Goal: Information Seeking & Learning: Learn about a topic

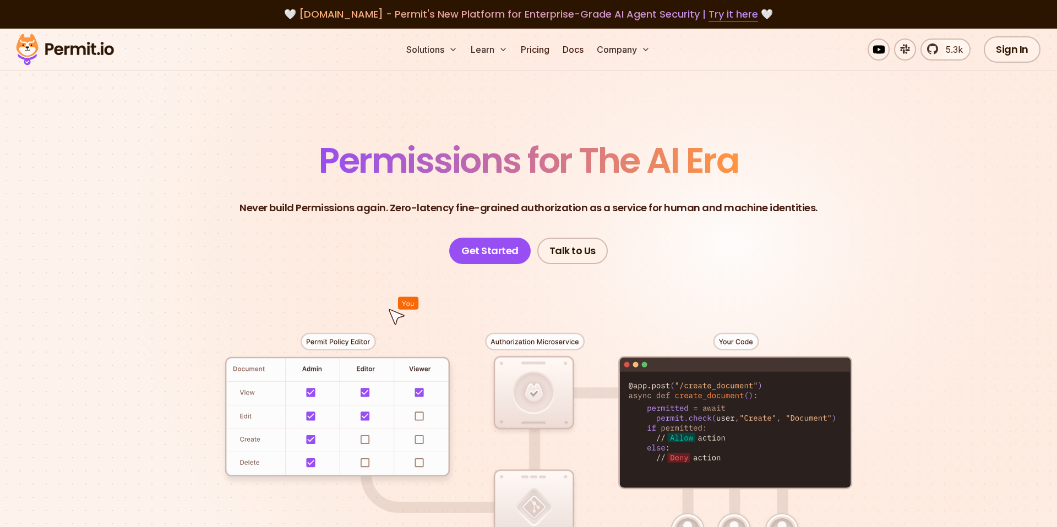
click at [97, 329] on section "Permissions for The AI Era Never build Permissions again. Zero-latency fine-gra…" at bounding box center [528, 392] width 1057 height 727
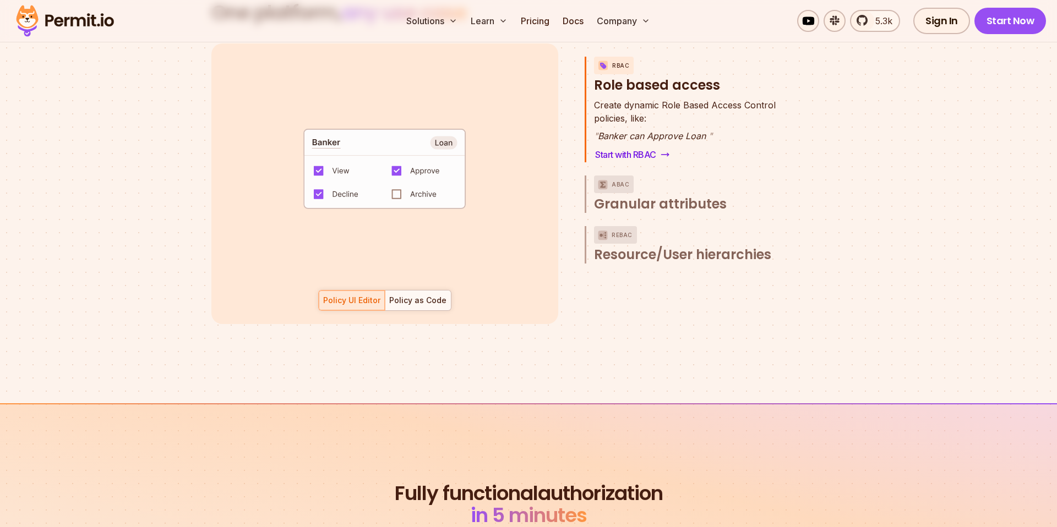
scroll to position [1518, 0]
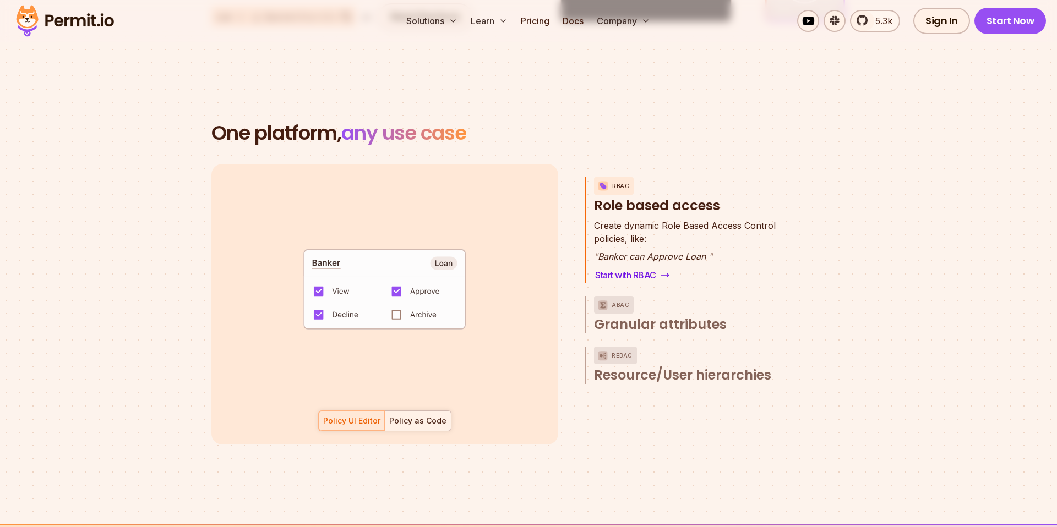
click at [409, 416] on div "Policy as Code" at bounding box center [417, 421] width 57 height 11
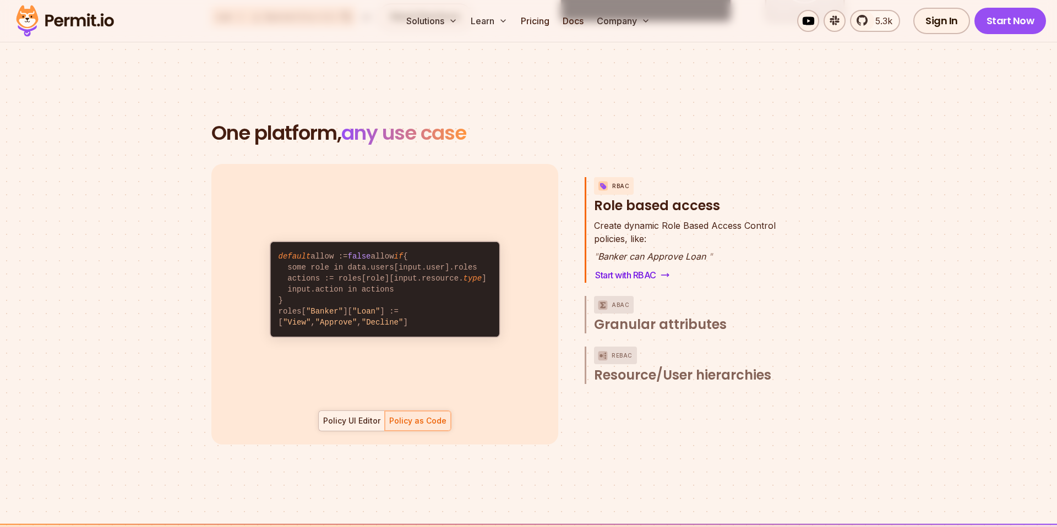
click at [361, 416] on div "Policy UI Editor" at bounding box center [351, 421] width 57 height 11
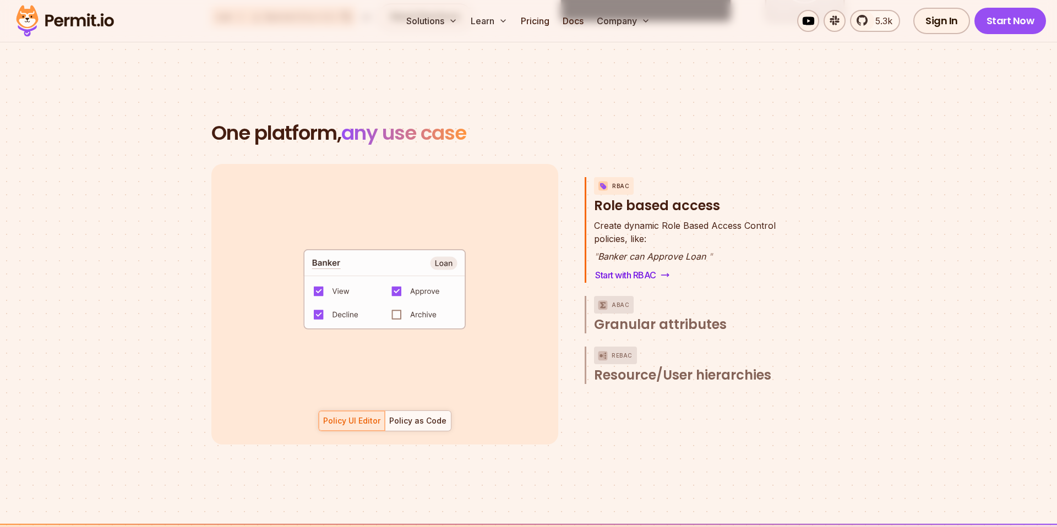
click at [437, 252] on code "default allow := false allow if { some role in data.users[input.user].roles act…" at bounding box center [384, 293] width 228 height 95
click at [396, 303] on code "default allow := false allow if { some role in data.users[input.user].roles act…" at bounding box center [384, 293] width 228 height 95
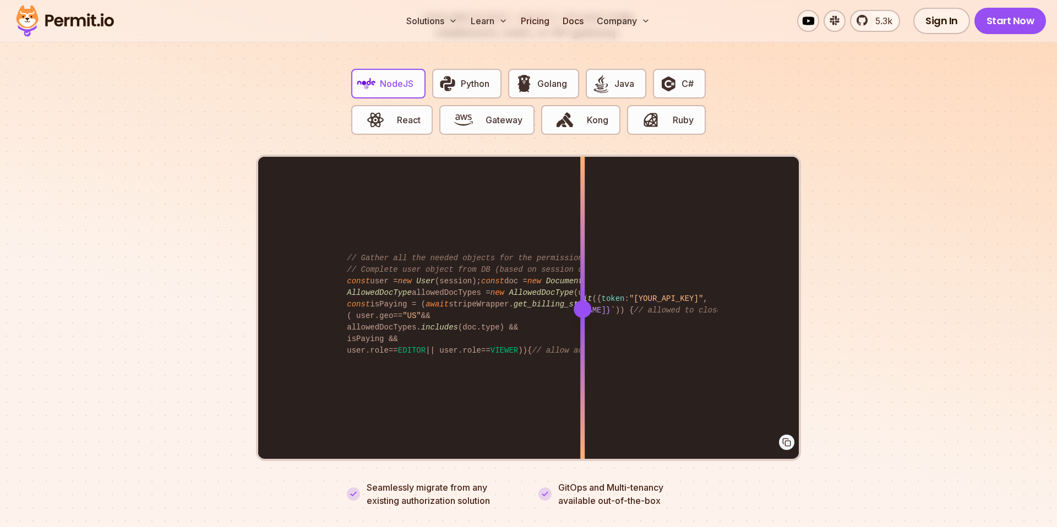
scroll to position [2170, 0]
click at [471, 77] on span "Python" at bounding box center [475, 83] width 29 height 13
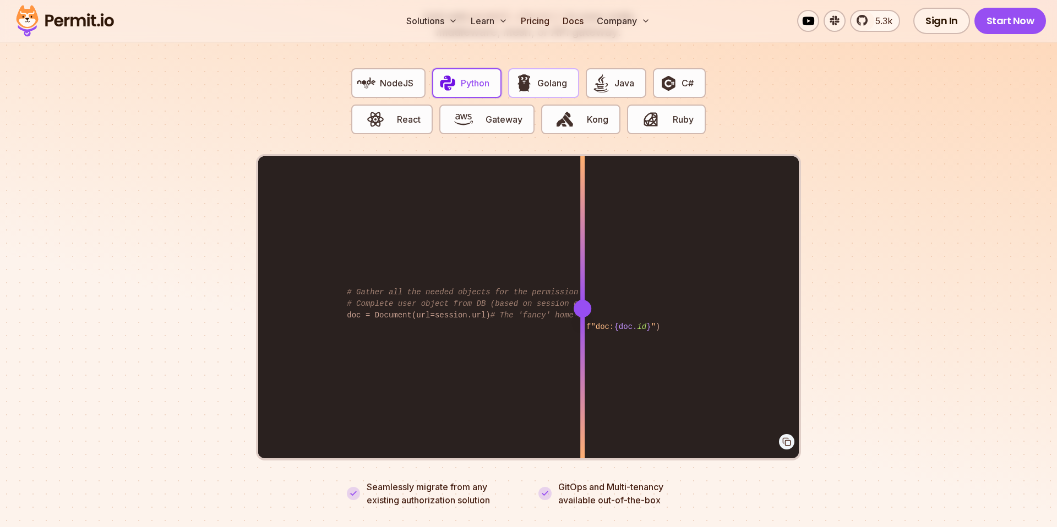
click at [527, 74] on img "button" at bounding box center [524, 83] width 19 height 19
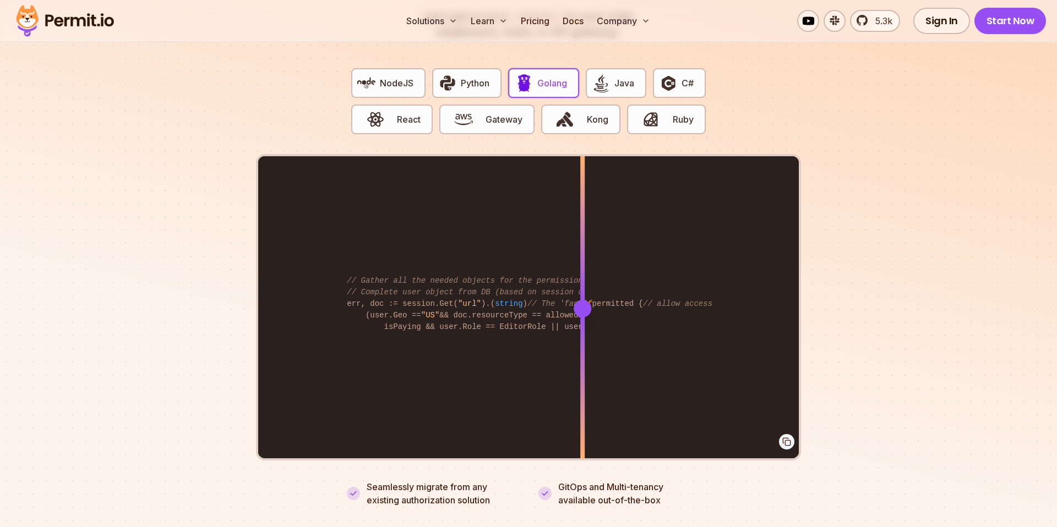
click at [541, 77] on span "Golang" at bounding box center [552, 83] width 30 height 13
click at [644, 69] on button "Java" at bounding box center [616, 83] width 61 height 30
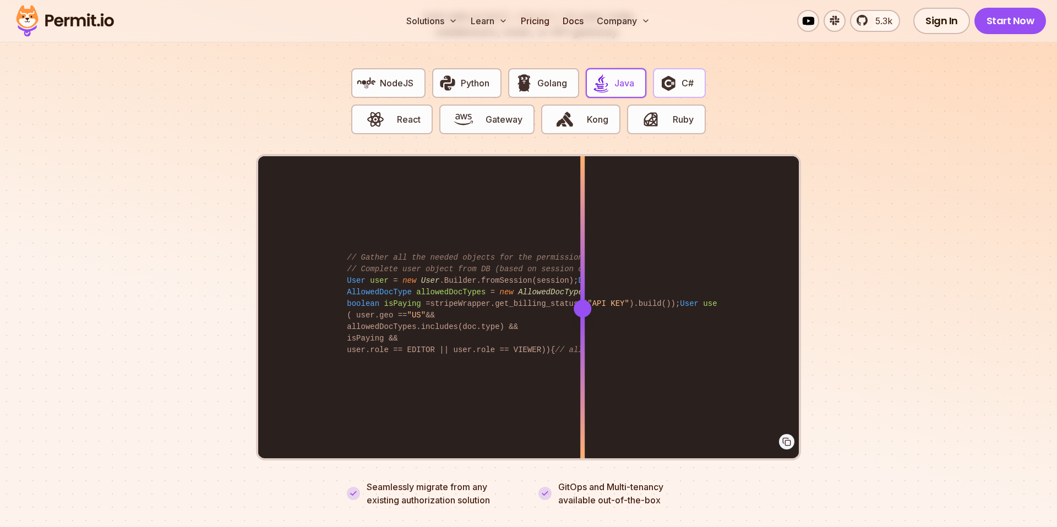
click at [668, 74] on img "button" at bounding box center [668, 83] width 19 height 19
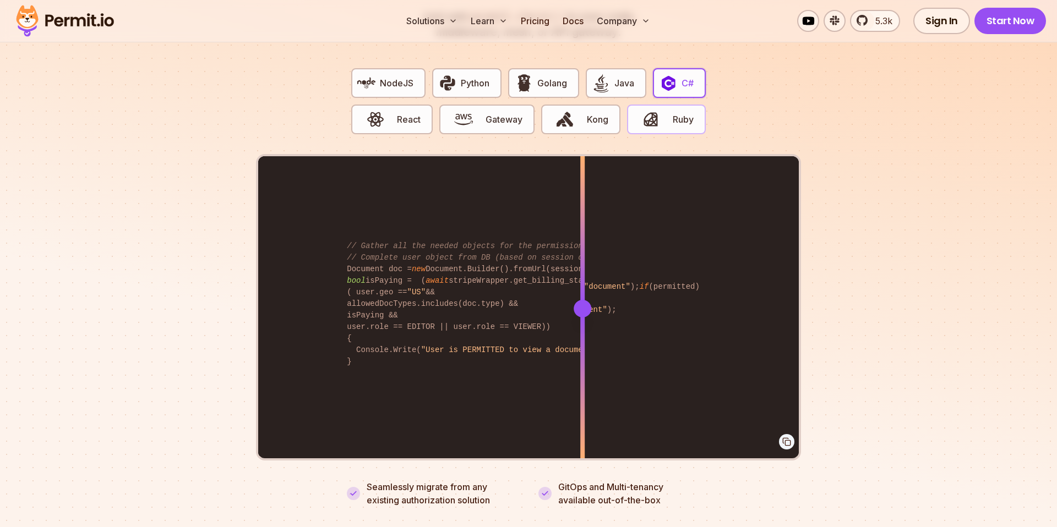
click at [668, 105] on button "Ruby" at bounding box center [666, 120] width 79 height 30
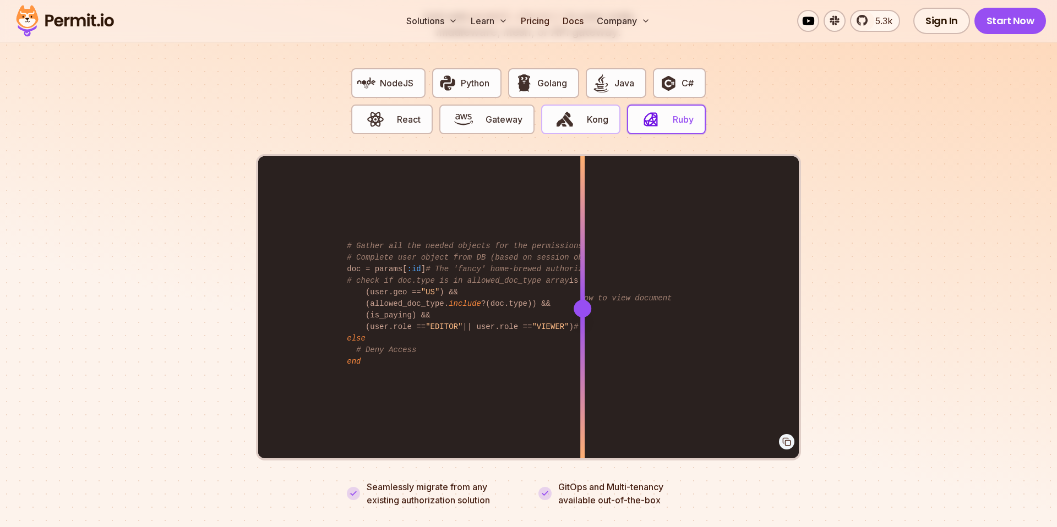
click at [556, 110] on img "button" at bounding box center [565, 119] width 19 height 19
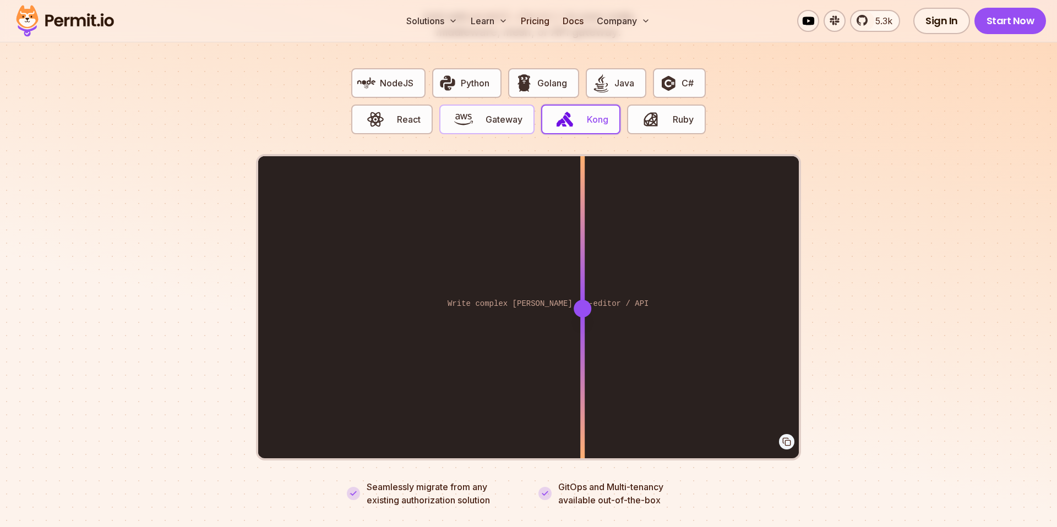
click at [508, 113] on span "Gateway" at bounding box center [504, 119] width 37 height 13
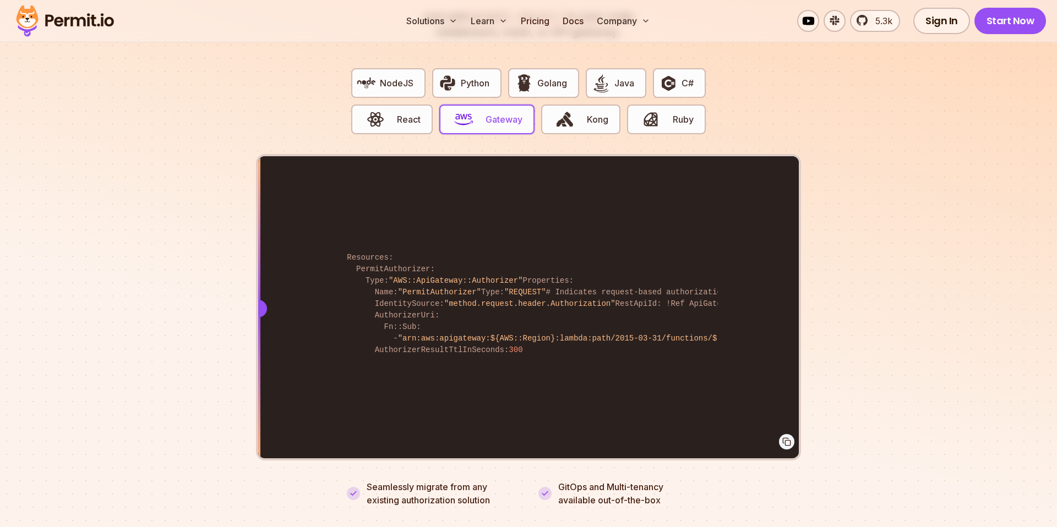
drag, startPoint x: 580, startPoint y: 301, endPoint x: 267, endPoint y: 361, distance: 318.9
click at [260, 361] on div at bounding box center [258, 308] width 4 height 304
click at [399, 113] on span "React" at bounding box center [409, 119] width 24 height 13
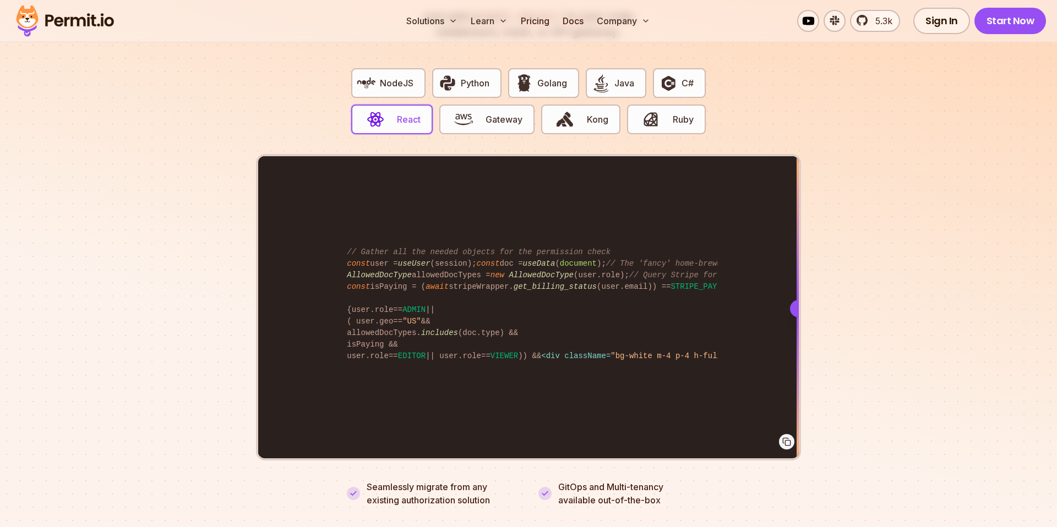
drag, startPoint x: 584, startPoint y: 297, endPoint x: 830, endPoint y: 409, distance: 269.8
click at [830, 409] on section "Fully functional authorization in 5 minutes Just add permit.check() to your cod…" at bounding box center [528, 216] width 1057 height 688
click at [453, 74] on img "button" at bounding box center [447, 83] width 19 height 19
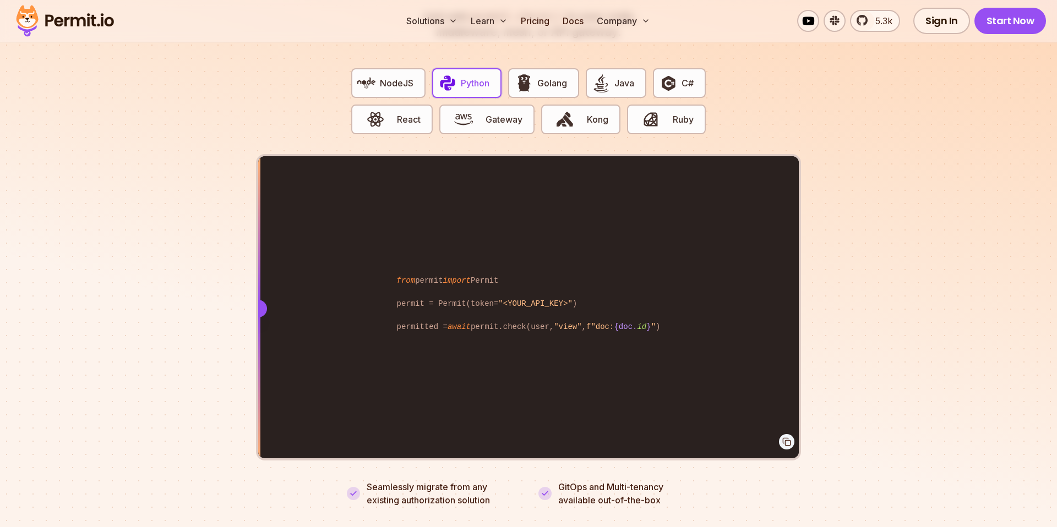
drag, startPoint x: 585, startPoint y: 298, endPoint x: 186, endPoint y: 376, distance: 406.6
click at [188, 374] on section "Fully functional authorization in 5 minutes Just add permit.check() to your cod…" at bounding box center [528, 216] width 1057 height 688
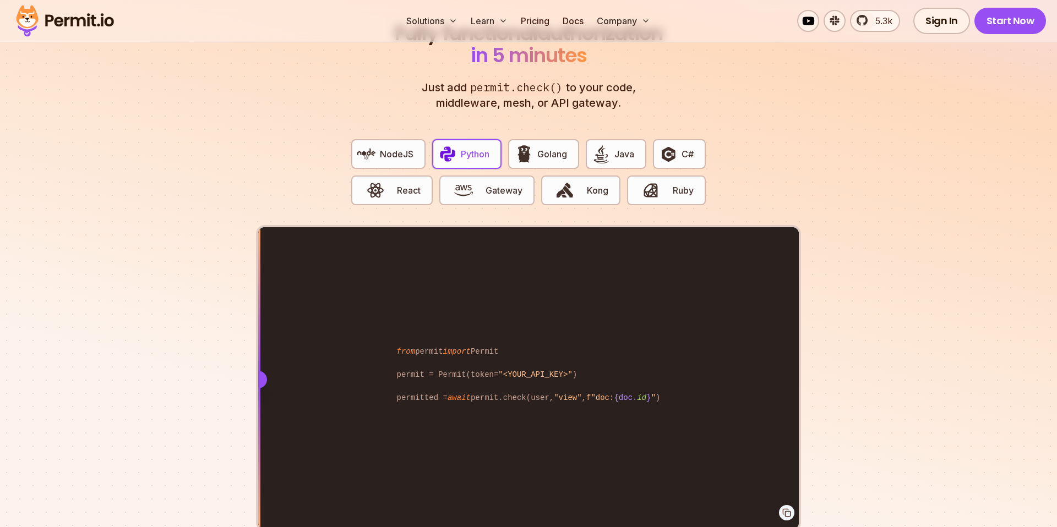
scroll to position [2146, 0]
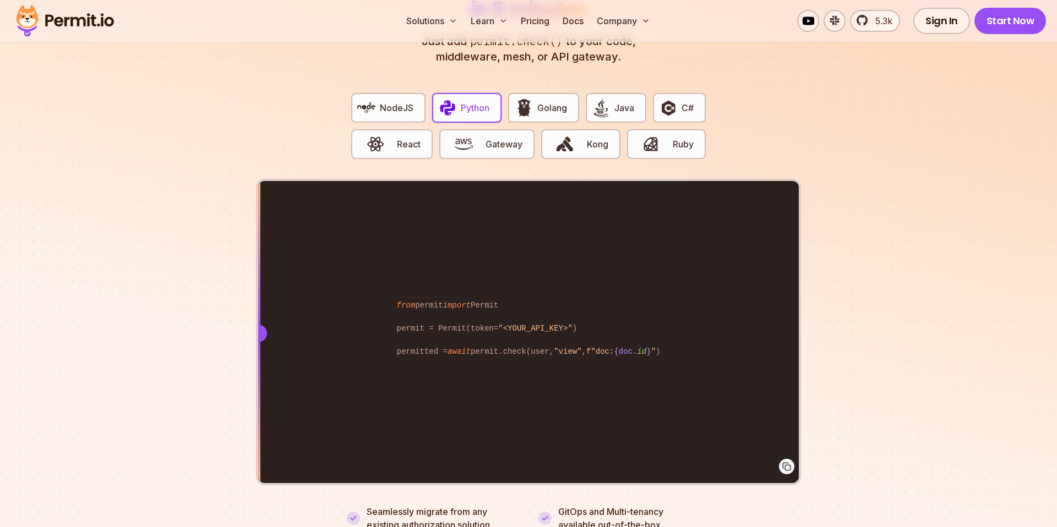
drag, startPoint x: 261, startPoint y: 320, endPoint x: 133, endPoint y: 356, distance: 133.2
click at [133, 356] on section "Fully functional authorization in 5 minutes Just add permit.check() to your cod…" at bounding box center [528, 241] width 1057 height 688
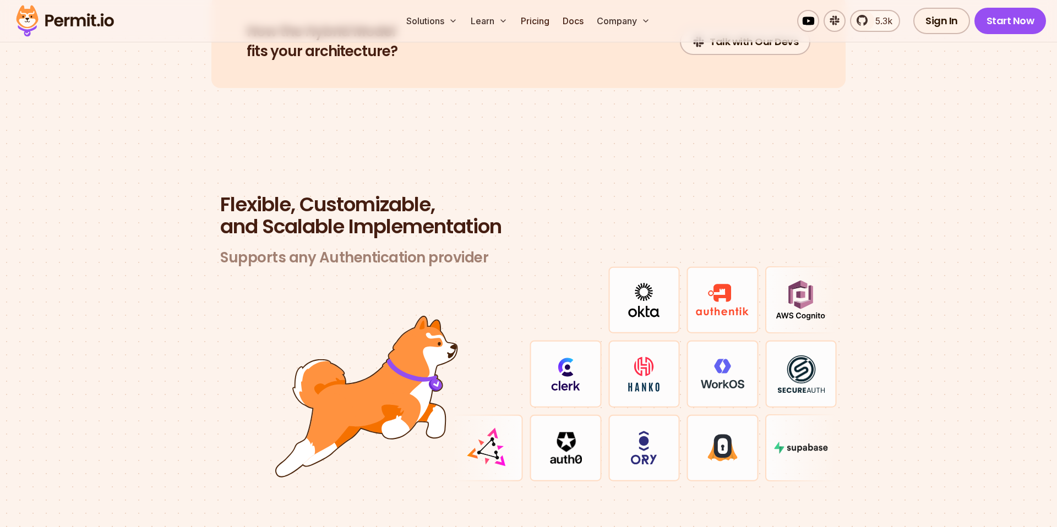
scroll to position [3311, 0]
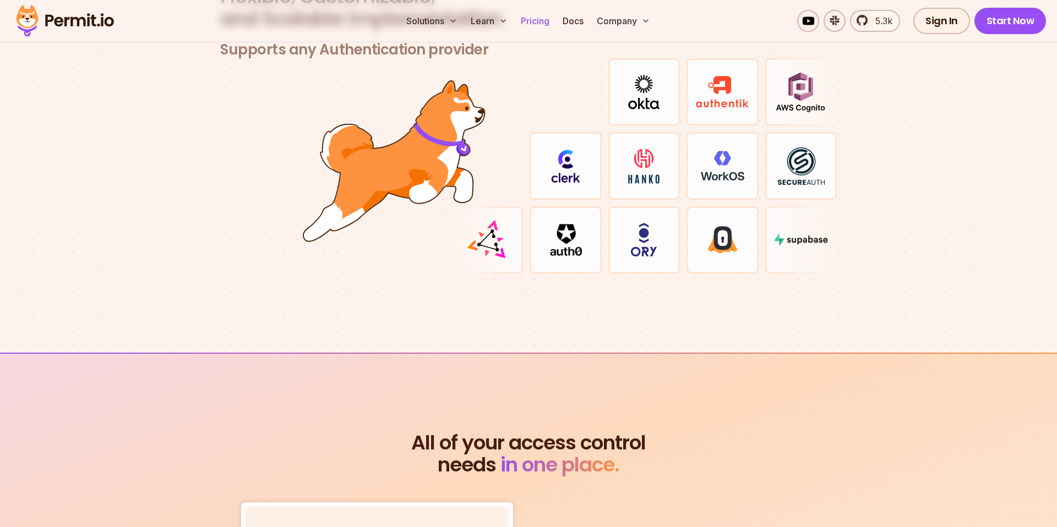
click at [535, 28] on link "Pricing" at bounding box center [534, 21] width 37 height 22
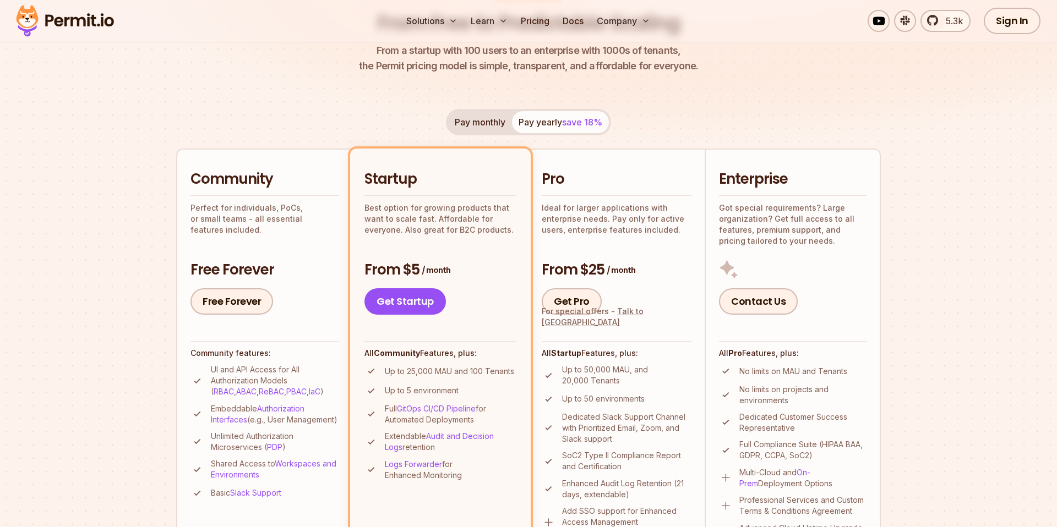
scroll to position [232, 0]
